Goal: Entertainment & Leisure: Consume media (video, audio)

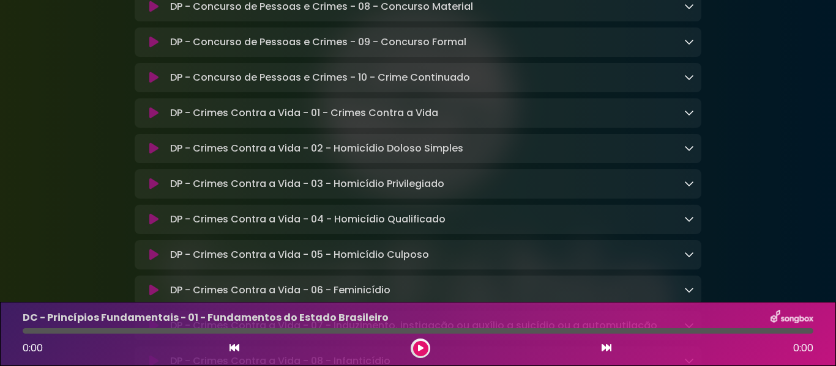
scroll to position [8625, 0]
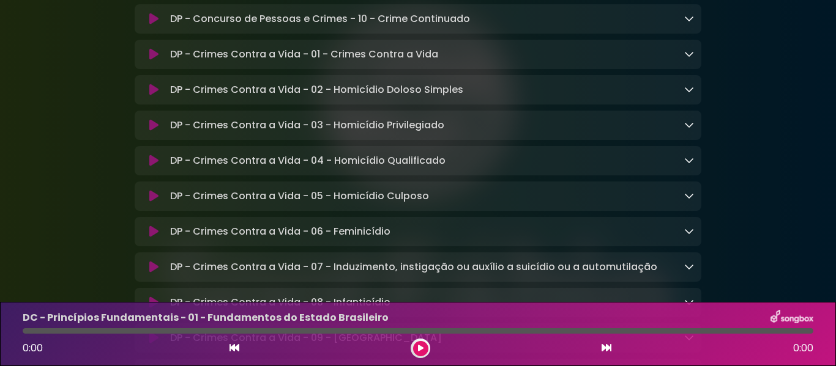
click at [688, 23] on icon at bounding box center [689, 18] width 10 height 10
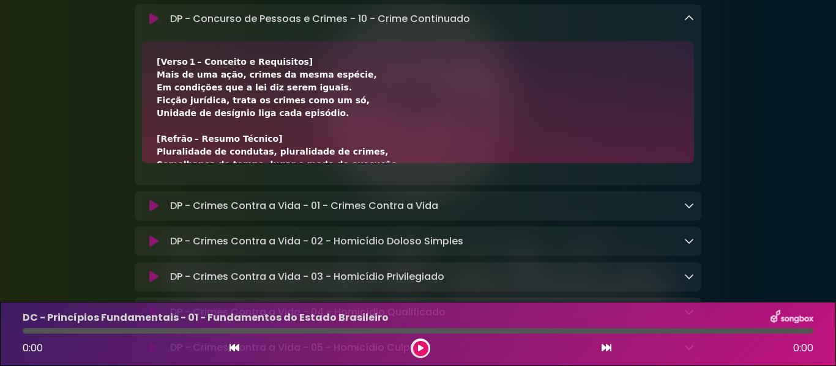
click at [159, 25] on button at bounding box center [153, 19] width 23 height 12
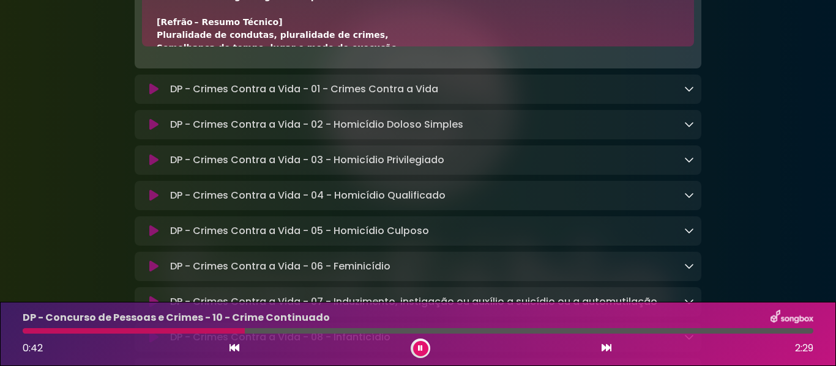
scroll to position [8748, 0]
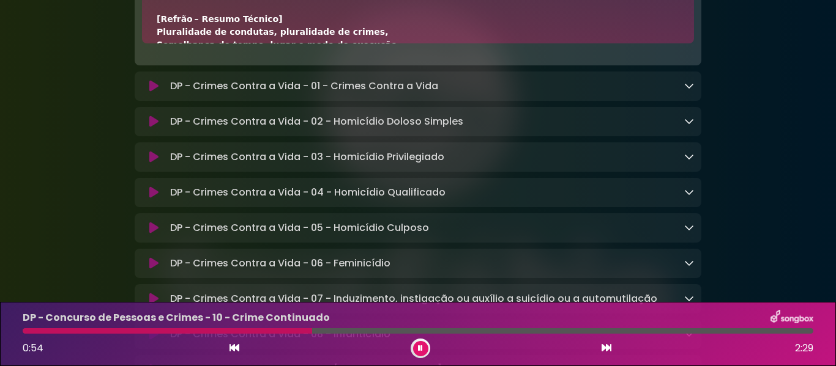
drag, startPoint x: 155, startPoint y: 87, endPoint x: 285, endPoint y: 84, distance: 130.3
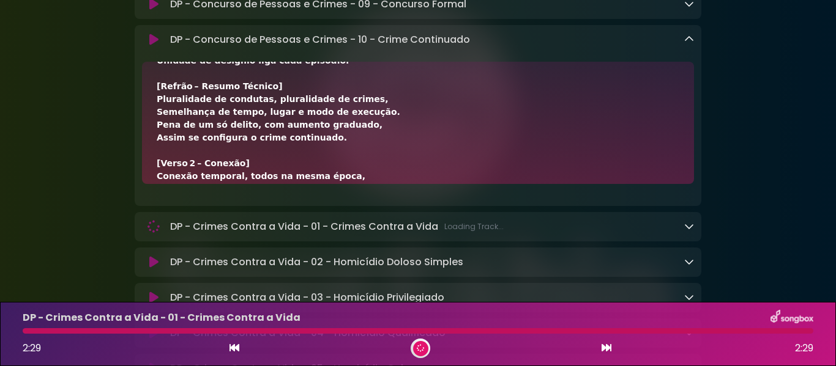
scroll to position [8650, 0]
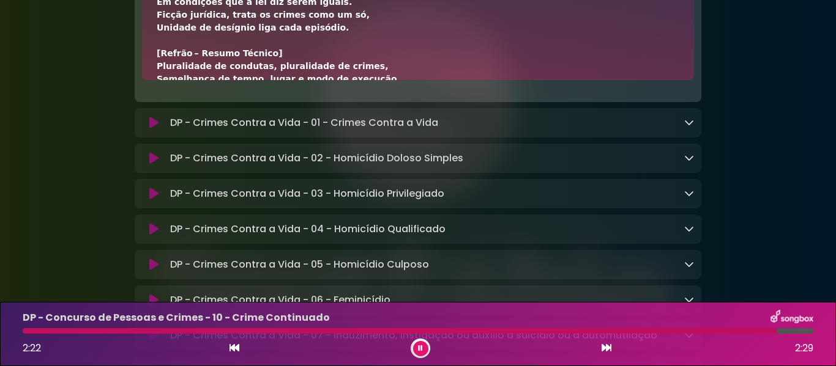
scroll to position [0, 0]
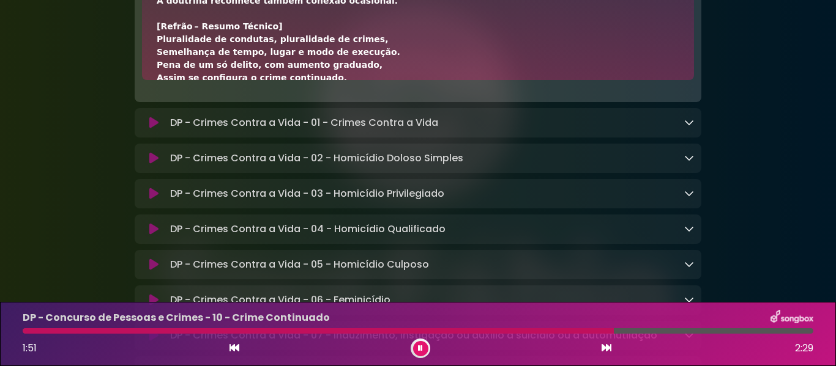
scroll to position [245, 0]
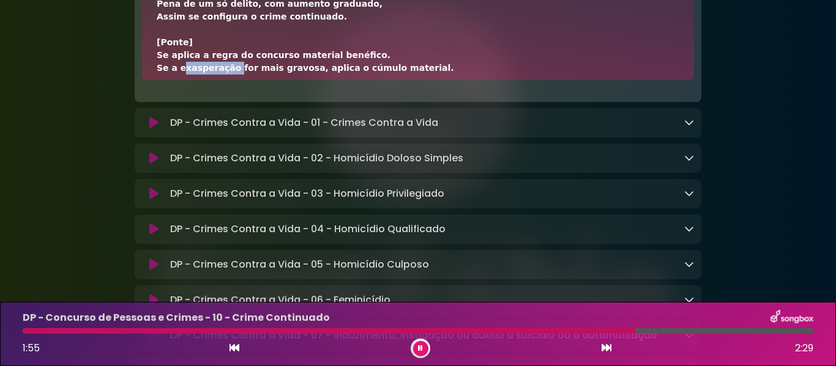
drag, startPoint x: 175, startPoint y: 209, endPoint x: 224, endPoint y: 211, distance: 49.0
copy div "exasperação"
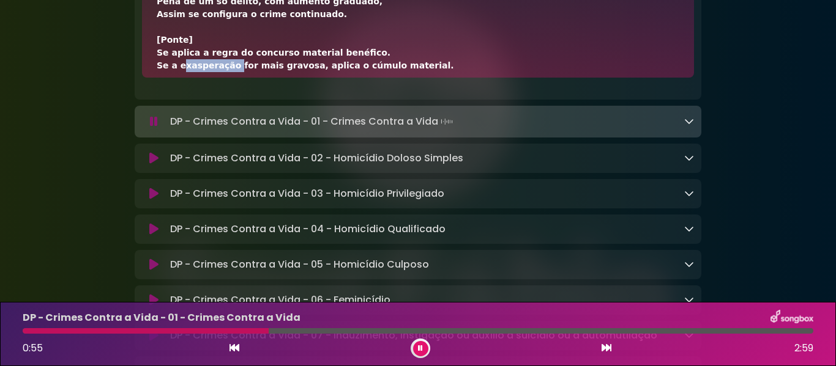
click at [415, 354] on button at bounding box center [420, 348] width 15 height 15
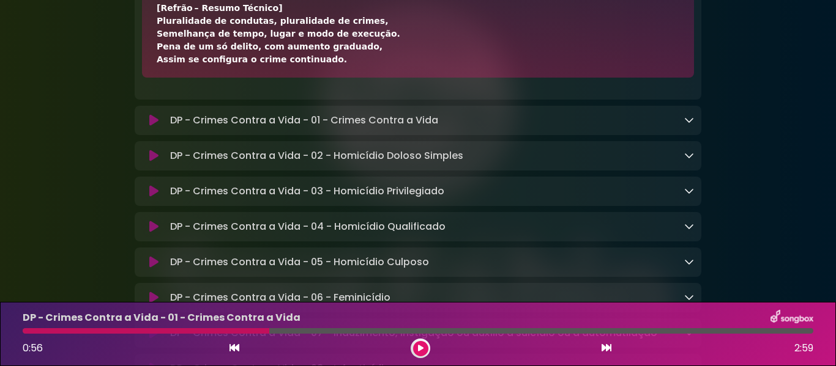
scroll to position [331, 0]
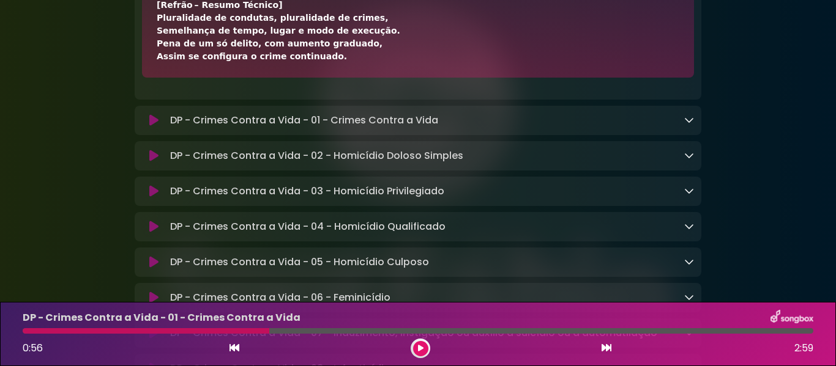
click at [424, 346] on button at bounding box center [420, 348] width 15 height 15
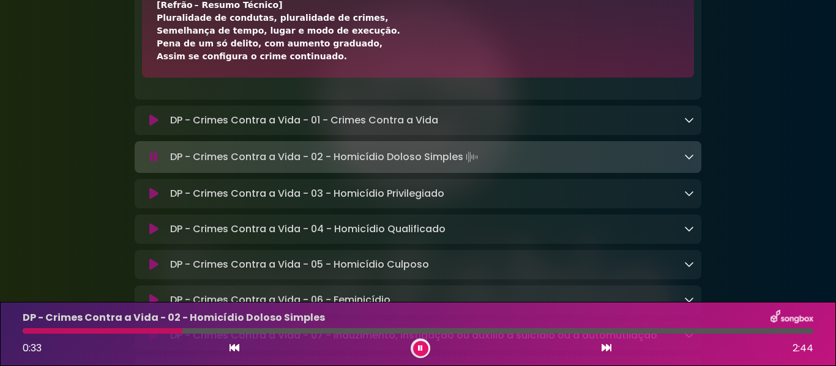
click at [413, 349] on button at bounding box center [420, 348] width 15 height 15
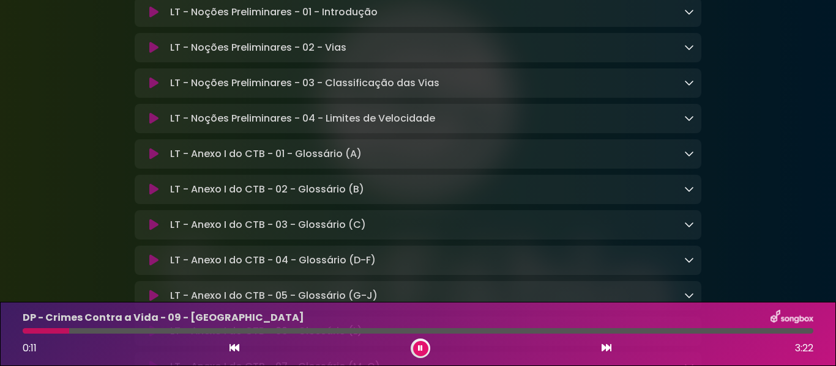
scroll to position [9017, 0]
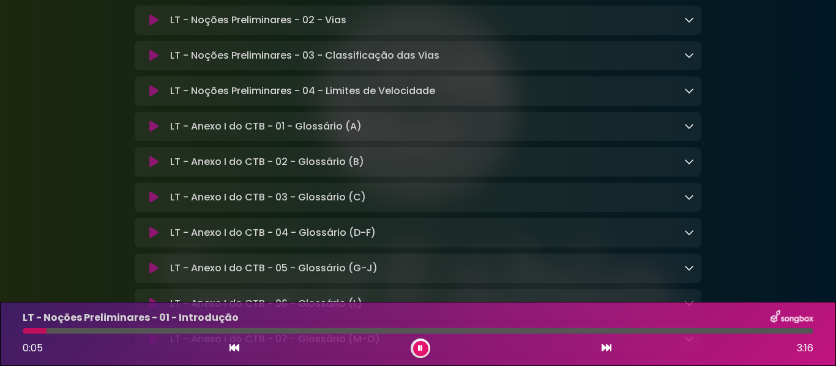
click at [418, 351] on icon at bounding box center [420, 348] width 8 height 9
